Goal: Information Seeking & Learning: Check status

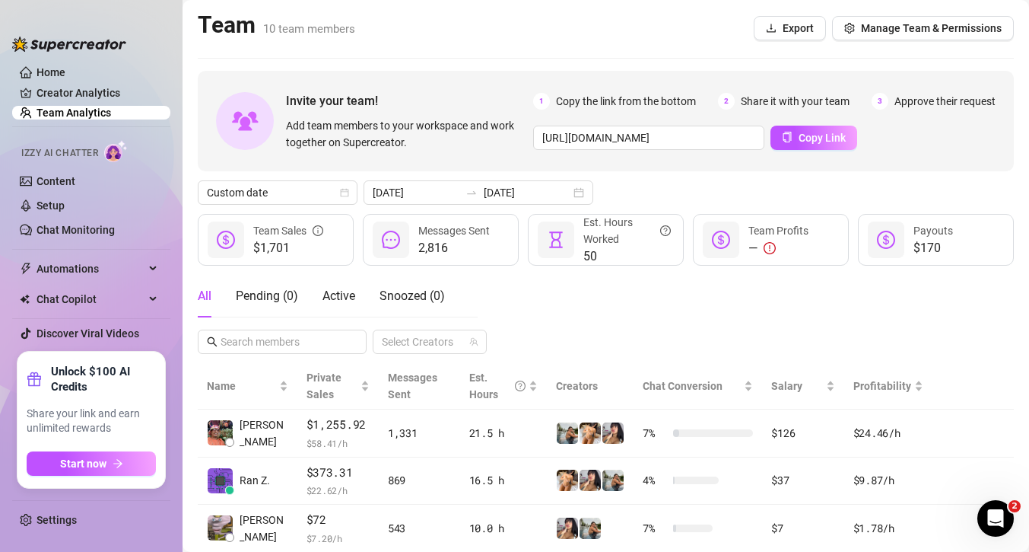
scroll to position [202, 0]
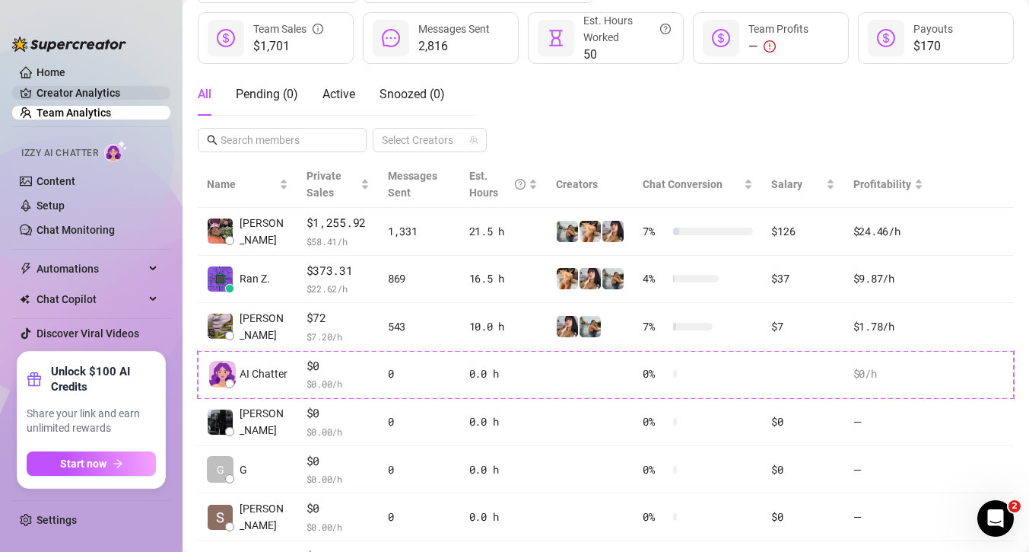
click at [100, 92] on link "Creator Analytics" at bounding box center [98, 93] width 122 height 24
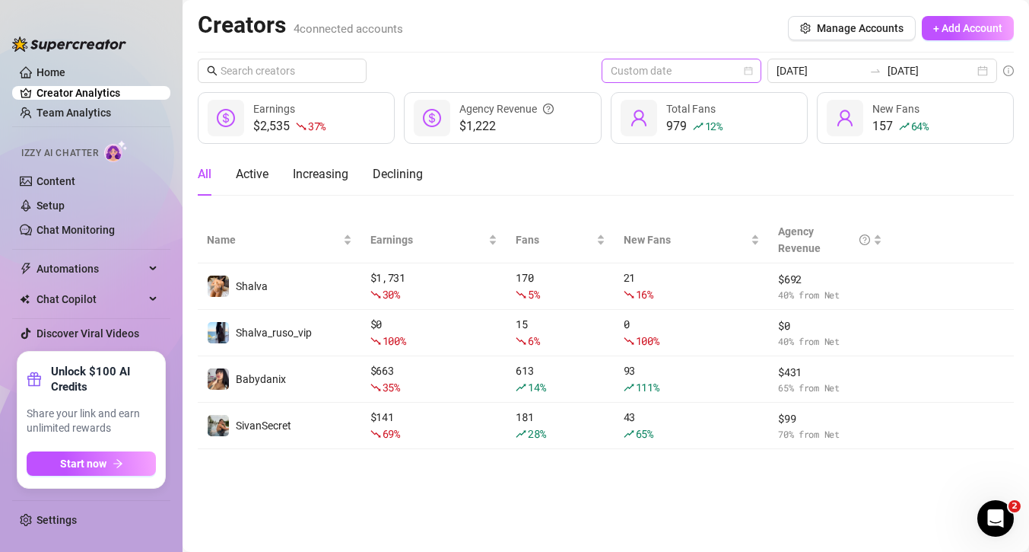
click at [750, 72] on span "Custom date" at bounding box center [682, 70] width 142 height 23
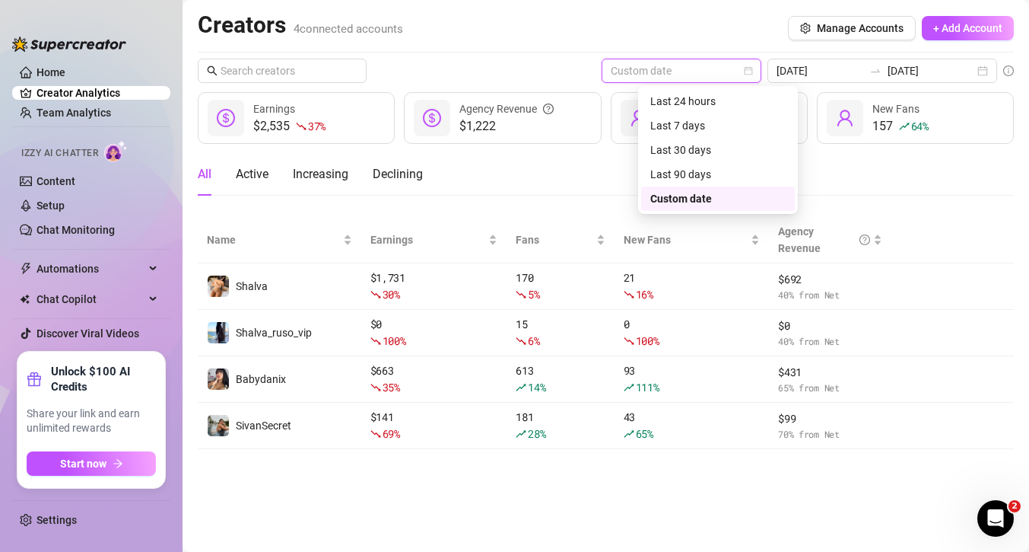
click at [692, 201] on div "Custom date" at bounding box center [717, 198] width 135 height 17
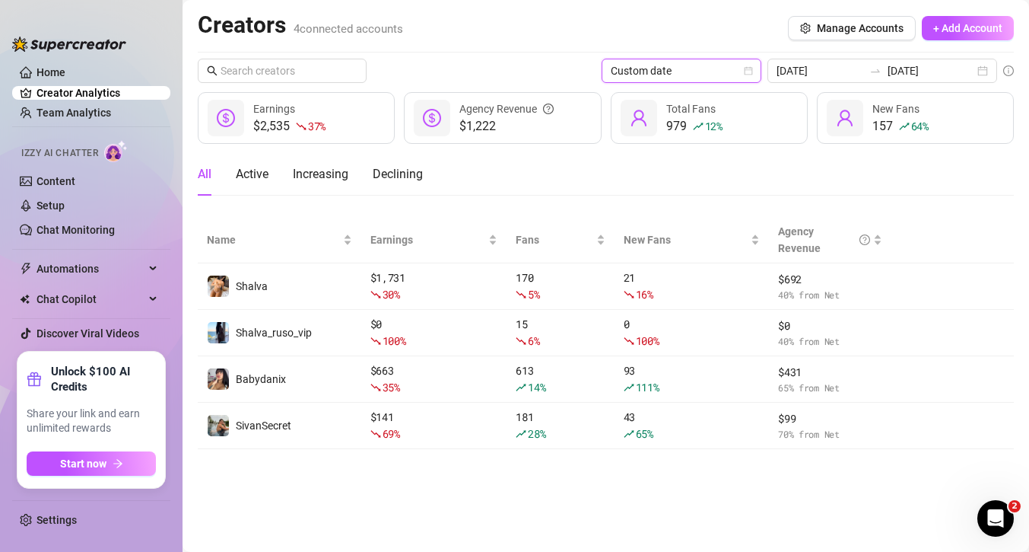
click at [703, 61] on span "Custom date" at bounding box center [682, 70] width 142 height 23
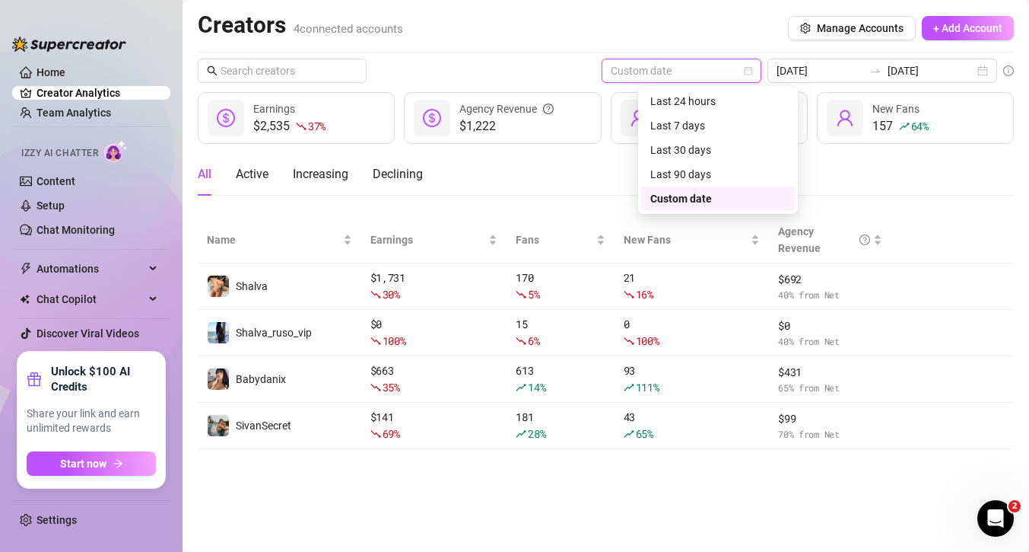
click at [689, 190] on div "Custom date" at bounding box center [717, 198] width 135 height 17
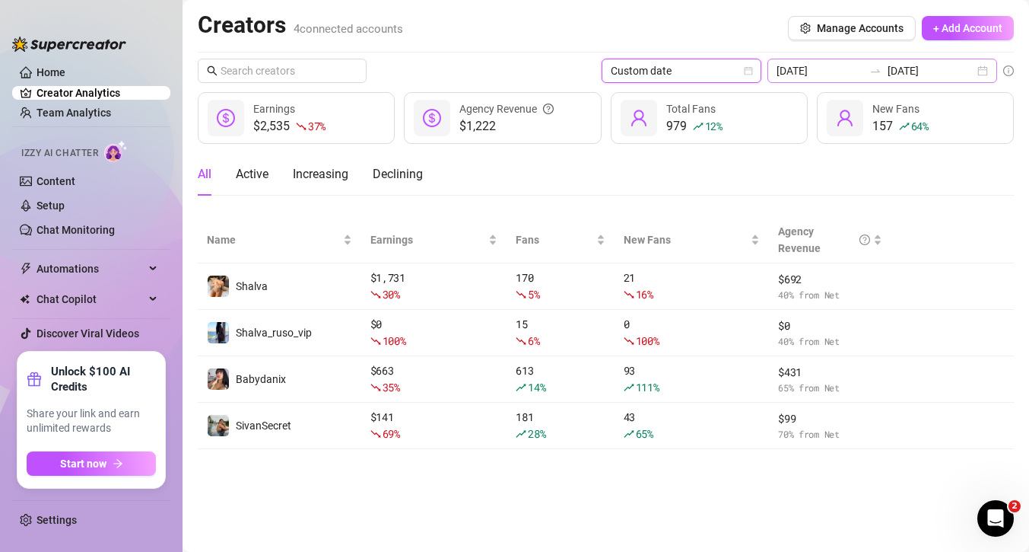
click at [978, 72] on div "[DATE] [DATE]" at bounding box center [883, 71] width 230 height 24
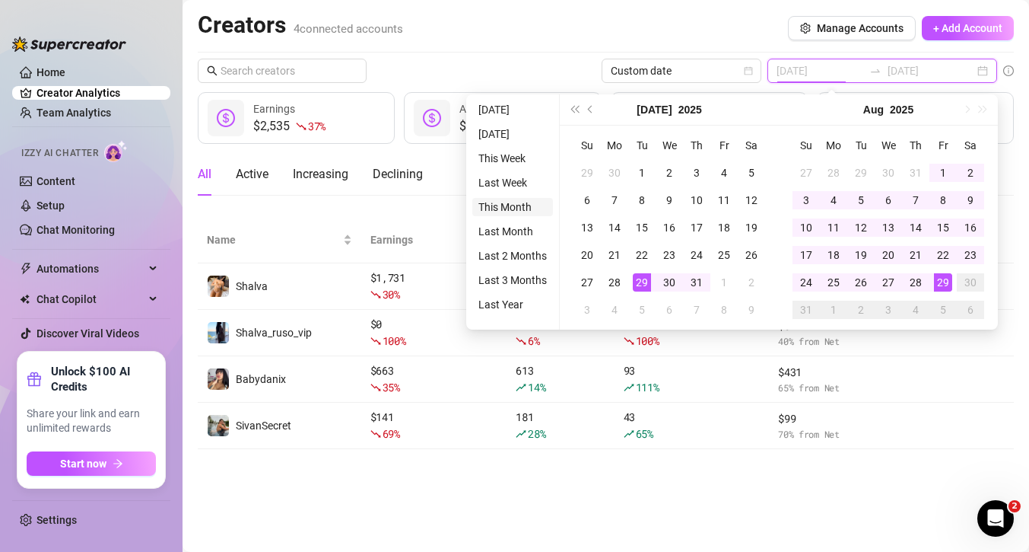
type input "[DATE]"
click at [521, 208] on li "This Month" at bounding box center [512, 207] width 81 height 18
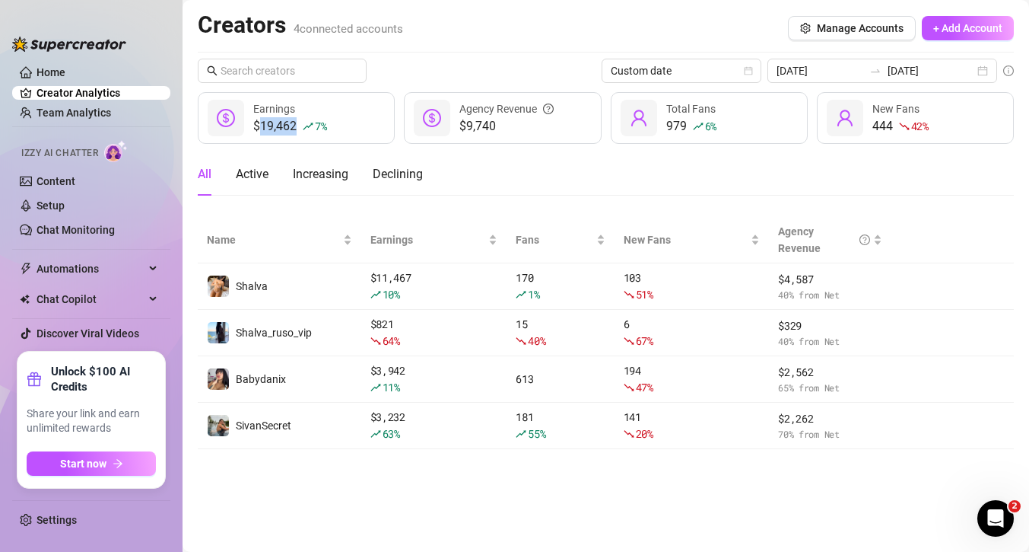
drag, startPoint x: 260, startPoint y: 127, endPoint x: 299, endPoint y: 126, distance: 38.8
click at [299, 126] on div "$19,462 7 %" at bounding box center [289, 126] width 73 height 18
